Goal: Communication & Community: Answer question/provide support

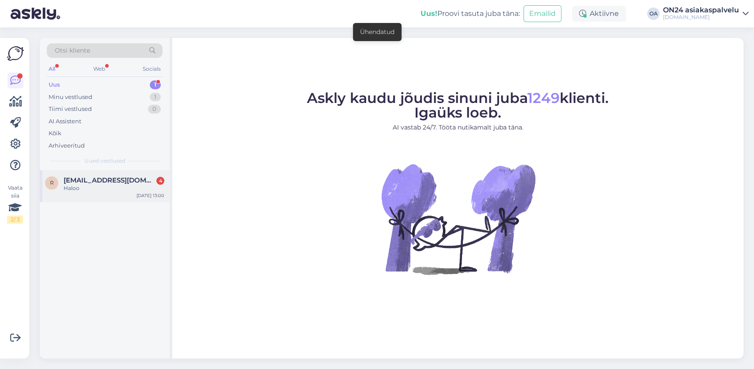
click at [102, 177] on span "Robinakeramat@yahoo.com" at bounding box center [110, 180] width 92 height 8
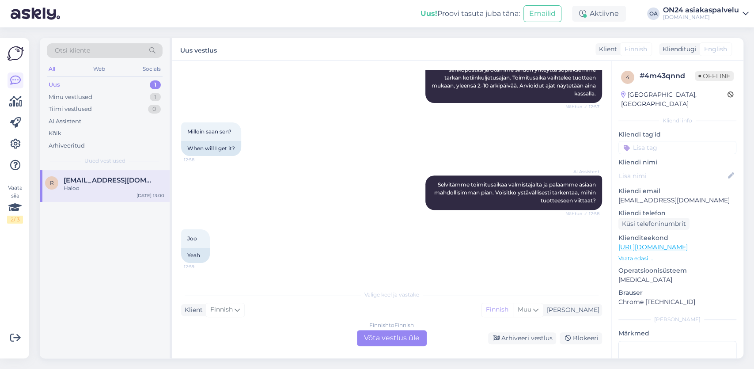
scroll to position [370, 0]
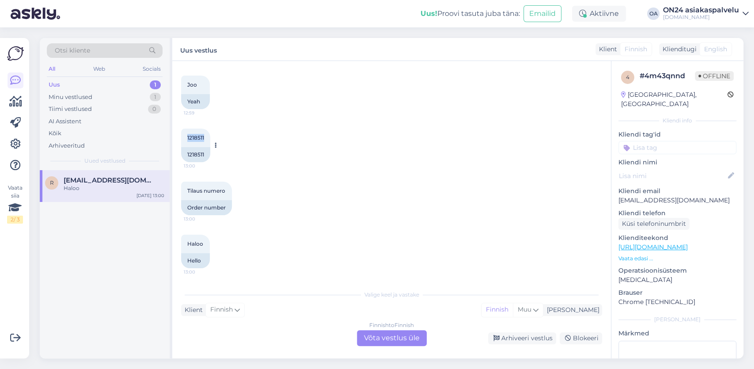
drag, startPoint x: 206, startPoint y: 137, endPoint x: 184, endPoint y: 137, distance: 22.1
click at [184, 137] on div "1218511 13:00" at bounding box center [195, 138] width 29 height 19
copy span "1218511"
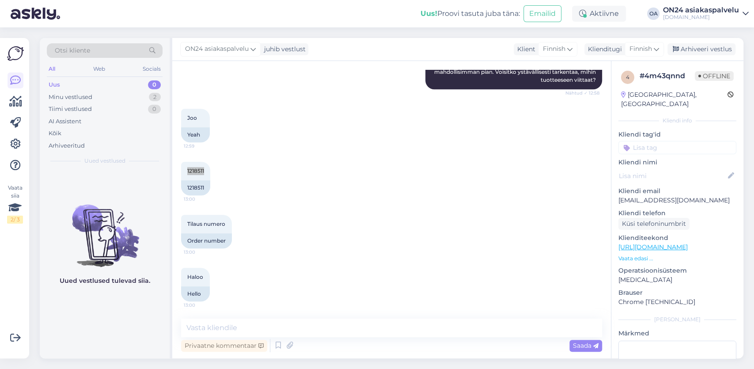
scroll to position [375, 0]
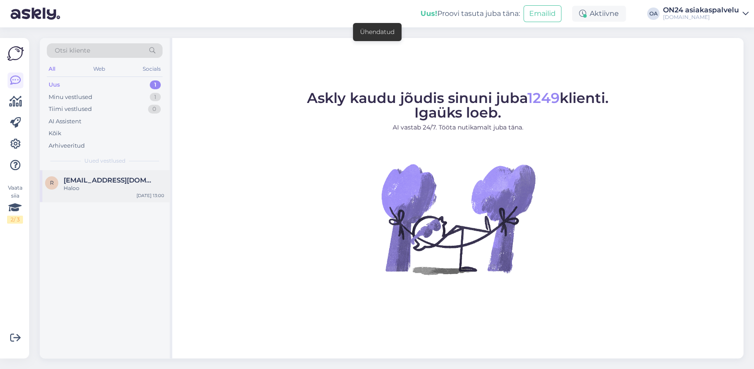
click at [92, 178] on span "Robinakeramat@yahoo.com" at bounding box center [110, 180] width 92 height 8
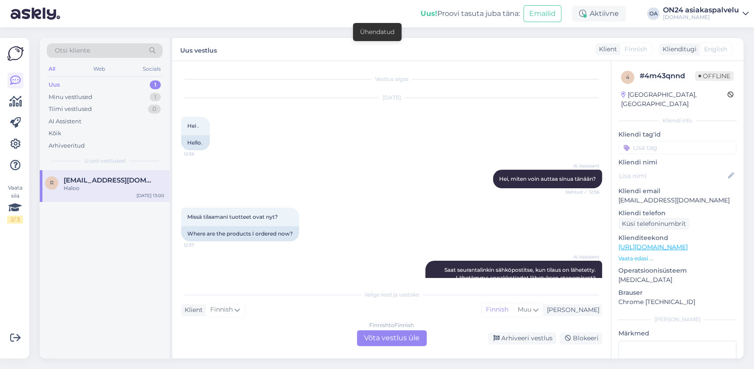
scroll to position [370, 0]
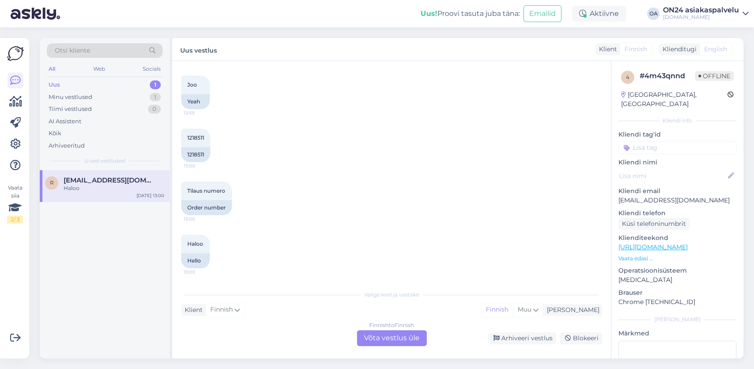
drag, startPoint x: 389, startPoint y: 337, endPoint x: 382, endPoint y: 338, distance: 7.6
click at [389, 339] on div "Finnish to Finnish Võta vestlus üle" at bounding box center [392, 338] width 70 height 16
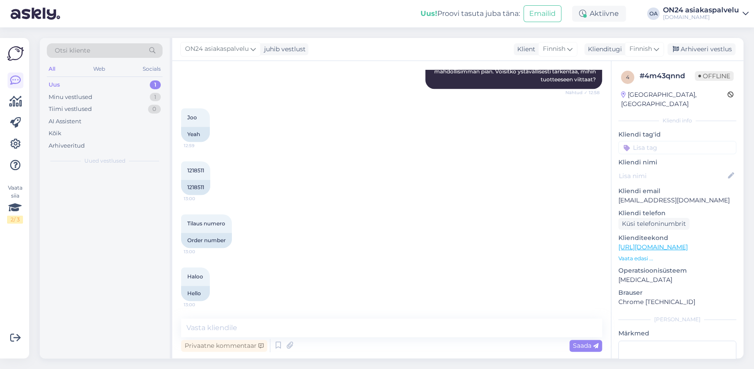
scroll to position [337, 0]
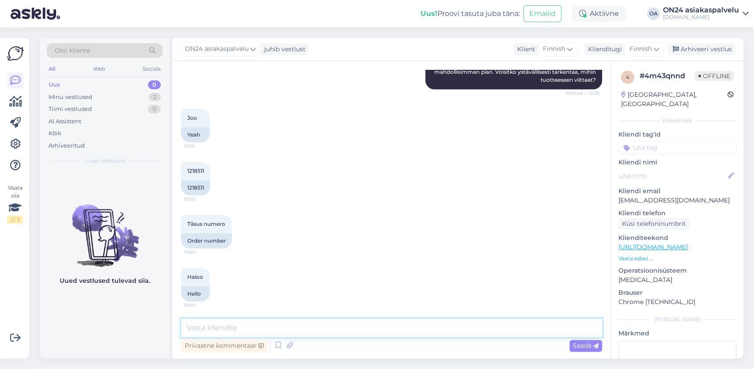
drag, startPoint x: 224, startPoint y: 320, endPoint x: 219, endPoint y: 324, distance: 6.3
click at [220, 325] on textarea at bounding box center [391, 328] width 421 height 19
paste textarea "Tilaus 1218511 luovutetaan Postin kuljetukselle 22.10.2025."
type textarea "Hei, Tilaus 1218511 luovutetaan Postin kuljetukselle 22.10.2025."
click at [585, 348] on span "Saada" at bounding box center [586, 346] width 26 height 8
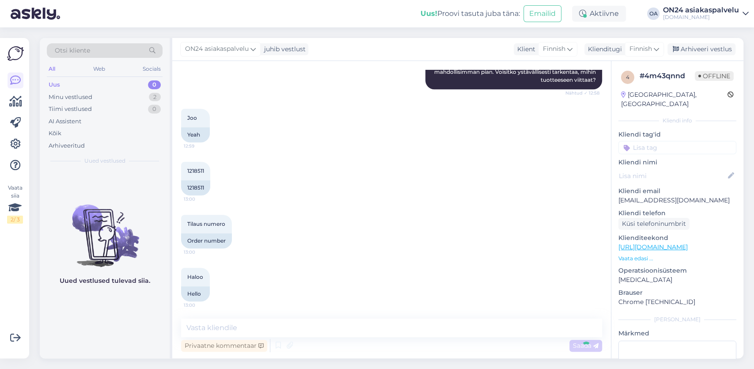
scroll to position [375, 0]
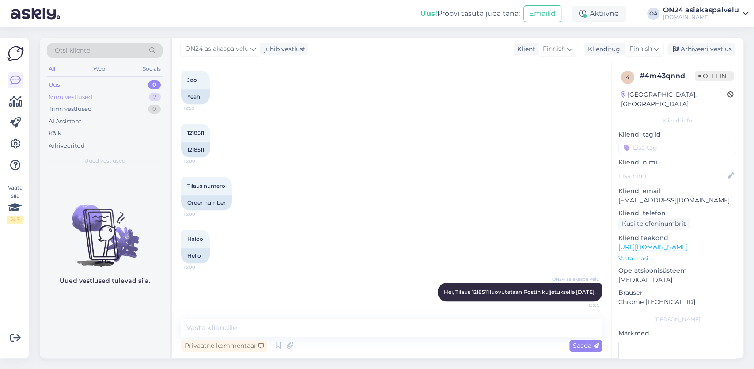
click at [79, 100] on div "Minu vestlused" at bounding box center [71, 97] width 44 height 9
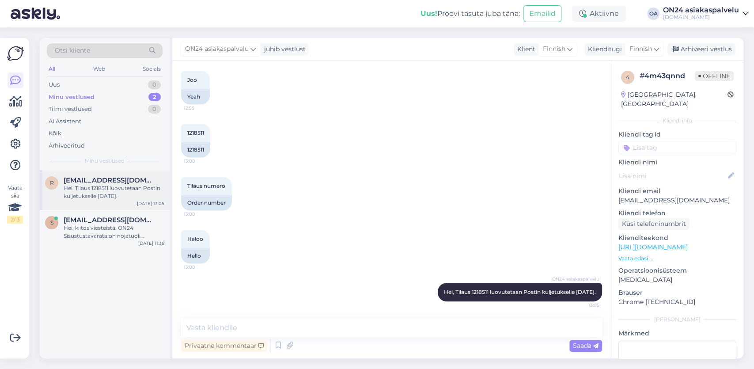
click at [110, 187] on div "Hei, Tilaus 1218511 luovutetaan Postin kuljetukselle 22.10.2025." at bounding box center [114, 192] width 101 height 16
click at [709, 48] on div "Arhiveeri vestlus" at bounding box center [702, 49] width 68 height 12
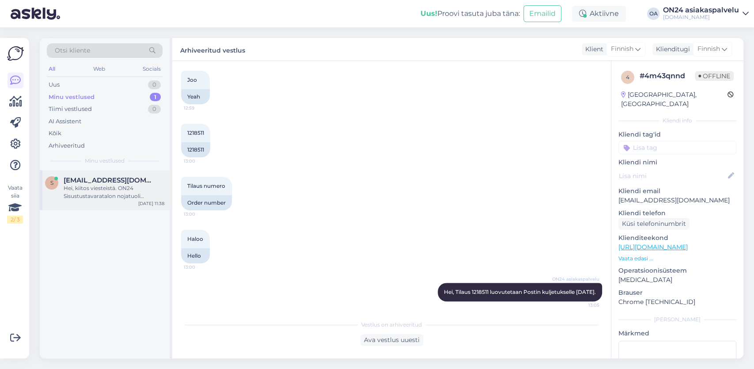
click at [108, 193] on div "Hei, kiitos viesteistä. ON24 Sisustustavaratalon nojatuoli valikoima on erittäi…" at bounding box center [114, 192] width 101 height 16
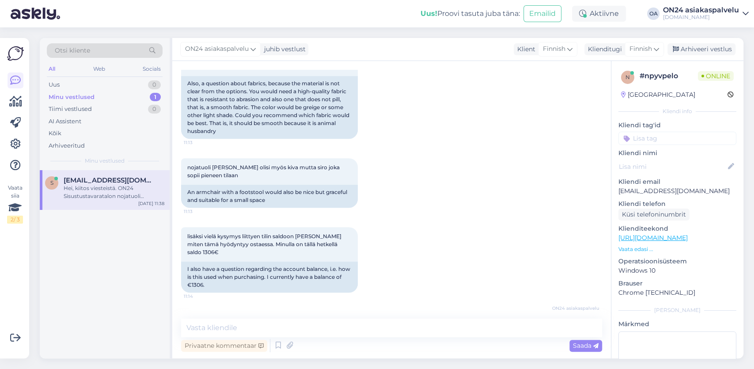
scroll to position [499, 0]
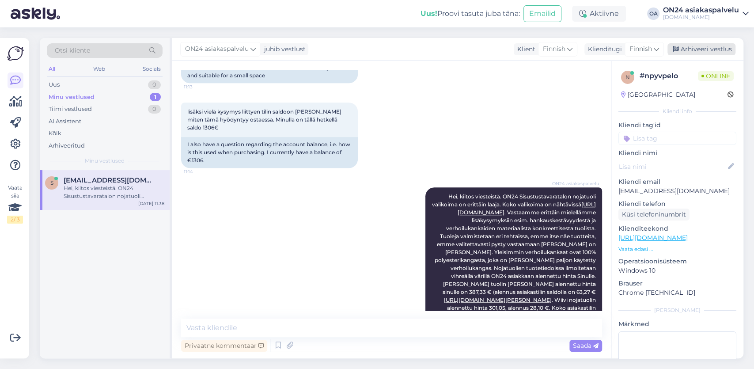
click at [708, 48] on div "Arhiveeri vestlus" at bounding box center [702, 49] width 68 height 12
